Goal: Entertainment & Leisure: Browse casually

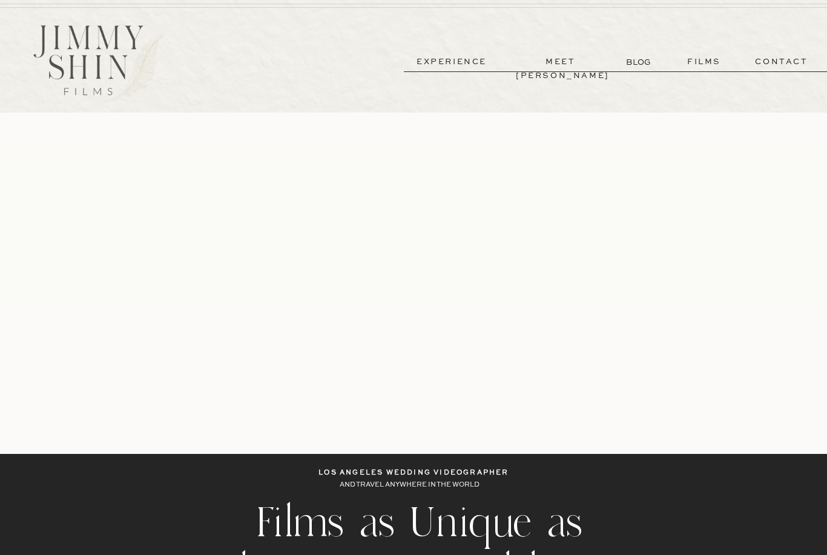
click at [711, 67] on p "films" at bounding box center [704, 62] width 59 height 14
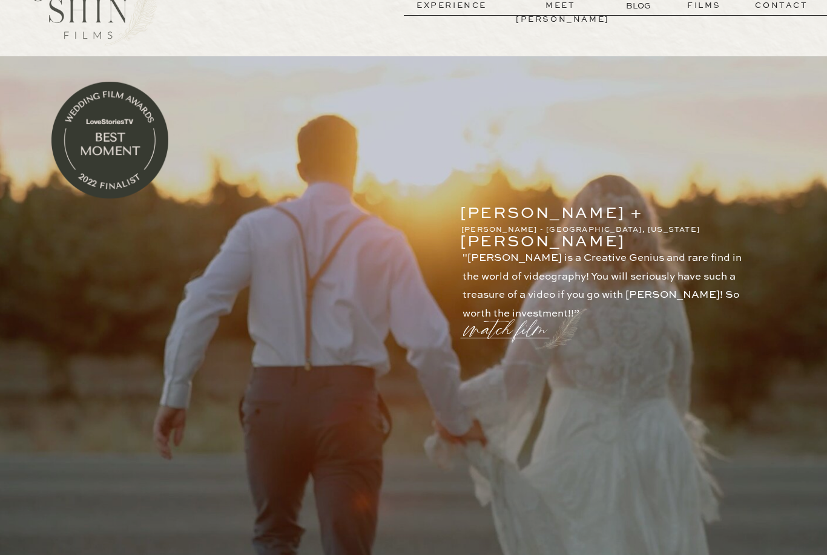
scroll to position [55, 0]
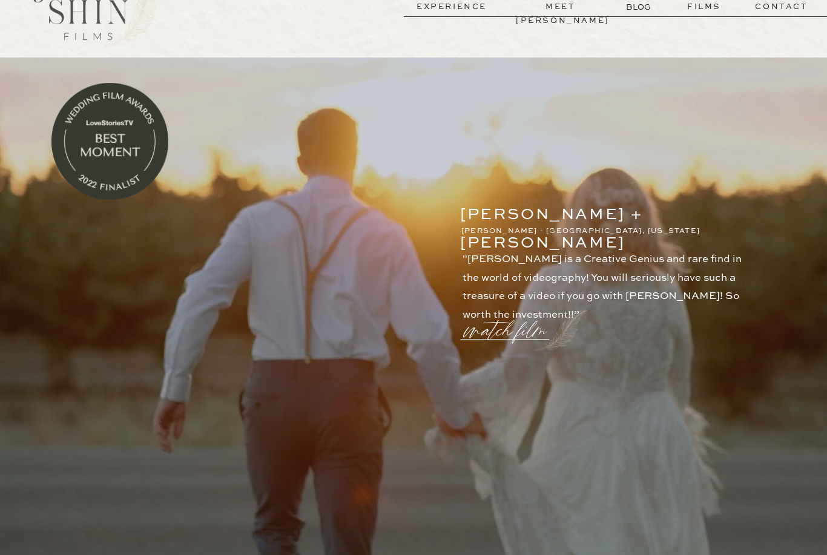
click at [526, 329] on p "watch film" at bounding box center [509, 323] width 87 height 46
click at [710, 131] on icon at bounding box center [704, 123] width 44 height 48
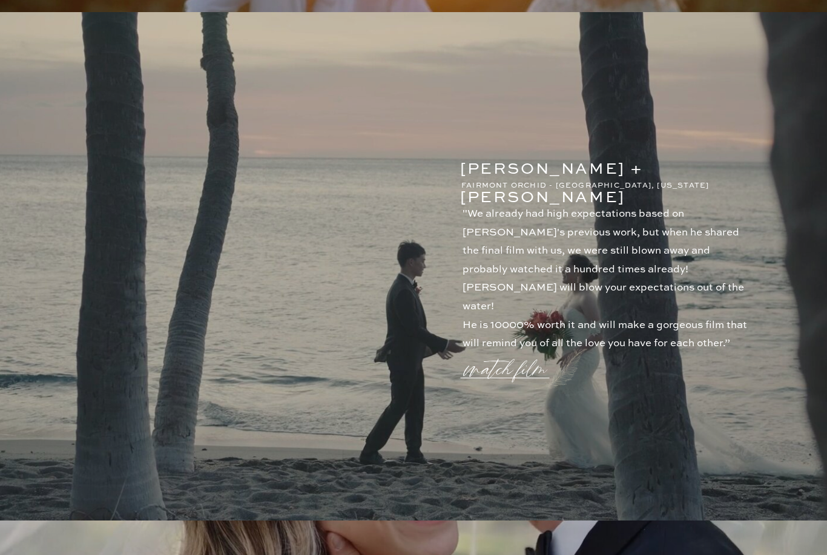
click at [514, 386] on p "watch film" at bounding box center [509, 363] width 87 height 46
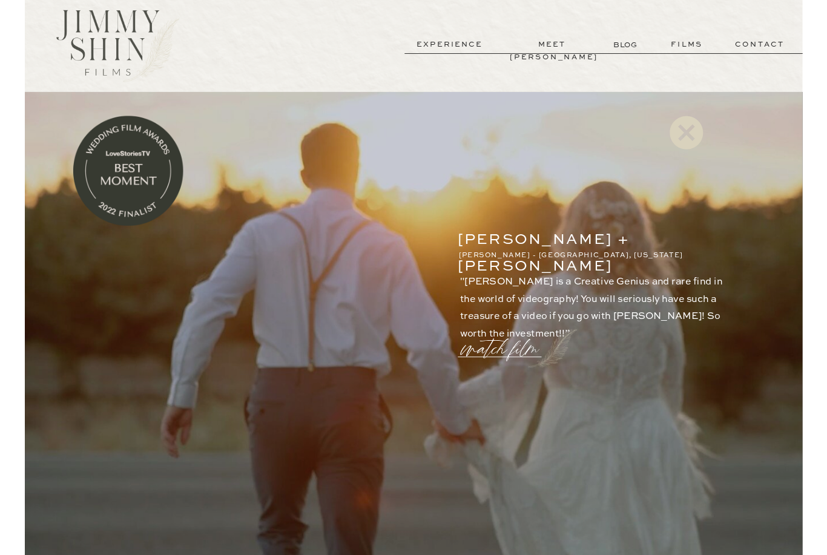
scroll to position [609, 0]
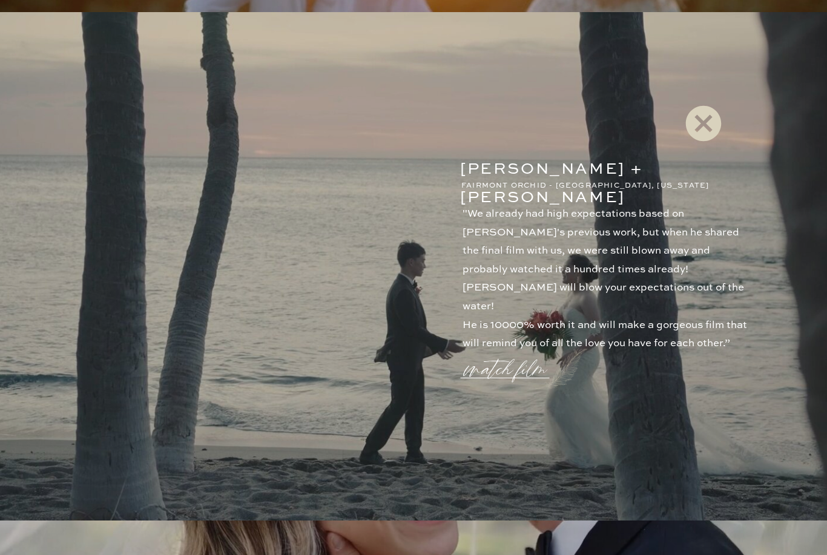
click at [707, 119] on icon at bounding box center [704, 123] width 44 height 48
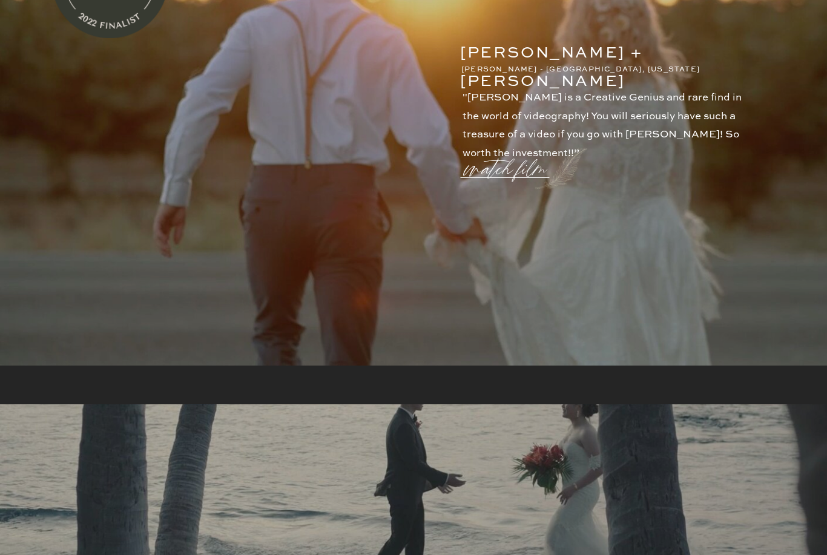
scroll to position [0, 0]
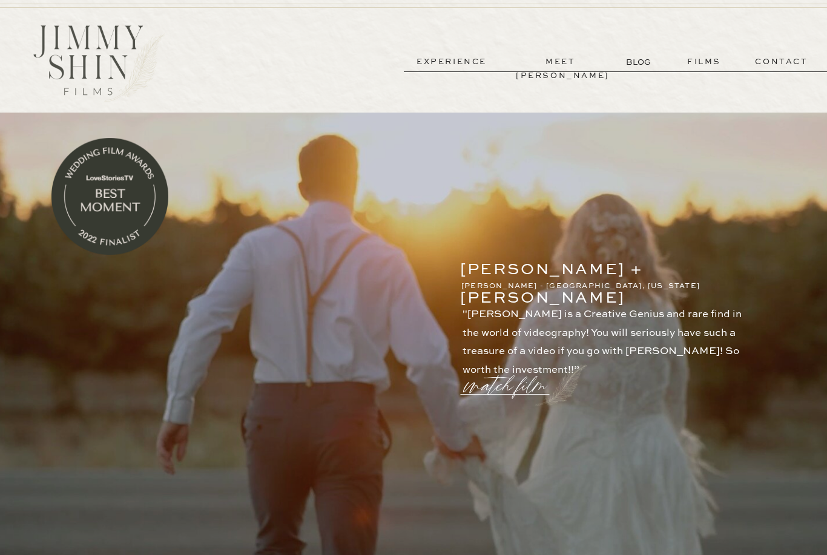
click at [455, 65] on p "experience" at bounding box center [452, 62] width 90 height 14
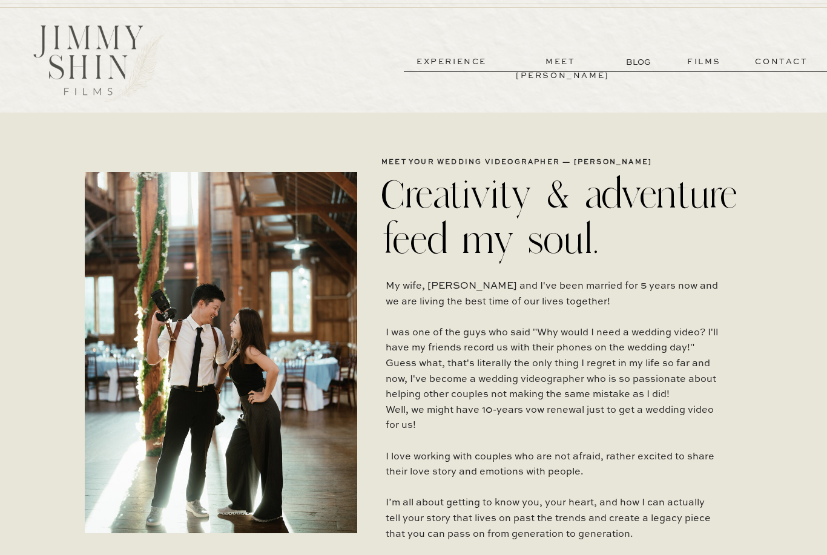
click at [638, 66] on p "BLOG" at bounding box center [639, 62] width 27 height 13
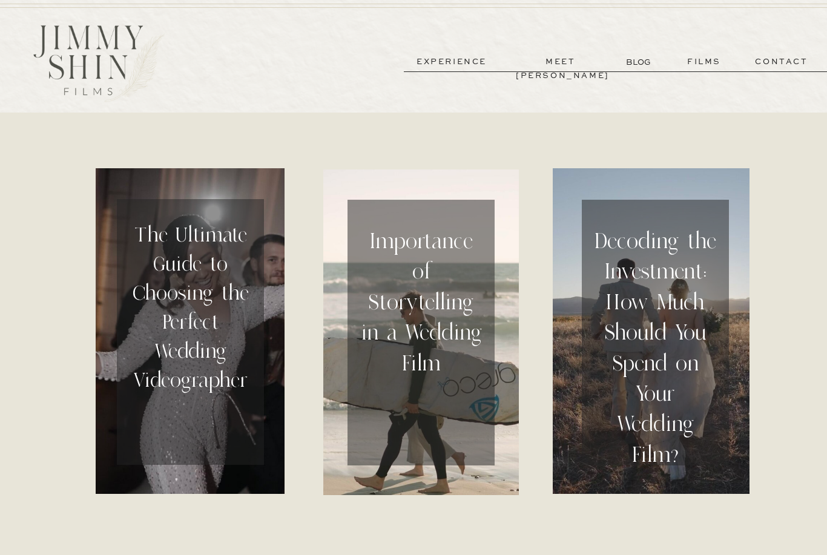
click at [587, 62] on p "meet [PERSON_NAME]" at bounding box center [561, 62] width 90 height 14
